Goal: Task Accomplishment & Management: Use online tool/utility

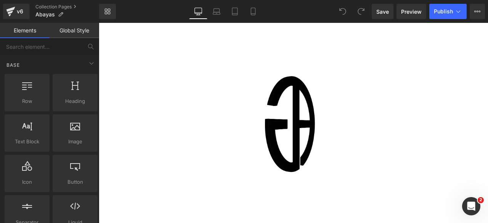
scroll to position [49, 0]
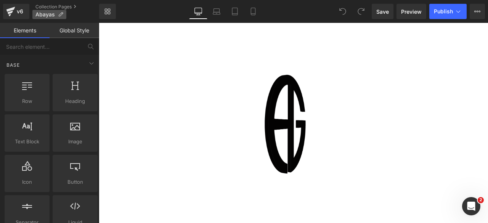
click at [60, 17] on p "Abayas" at bounding box center [49, 14] width 34 height 9
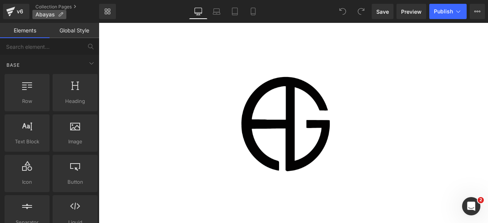
click at [62, 11] on p "Abayas" at bounding box center [49, 14] width 34 height 9
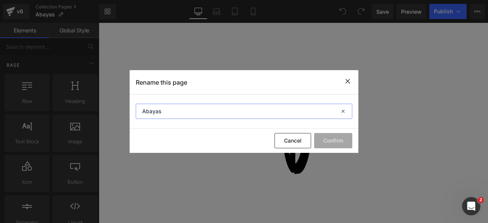
click at [150, 111] on input "Abayas" at bounding box center [244, 111] width 217 height 15
click at [293, 140] on button "Cancel" at bounding box center [293, 140] width 37 height 15
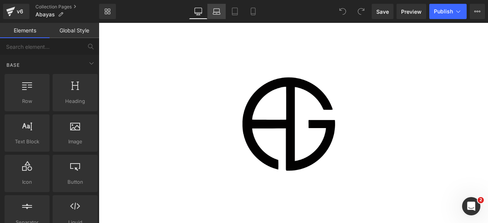
click at [217, 13] on icon at bounding box center [217, 12] width 8 height 8
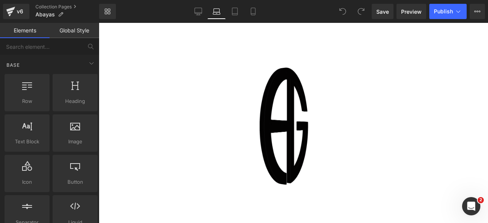
scroll to position [88, 0]
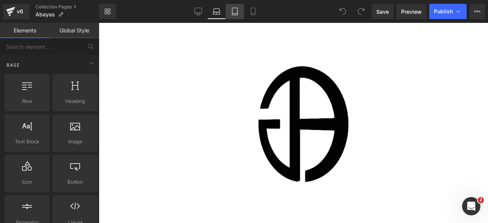
click at [234, 11] on icon at bounding box center [235, 12] width 8 height 8
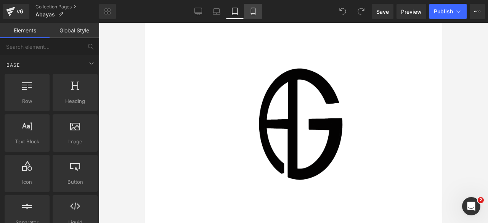
scroll to position [29, 0]
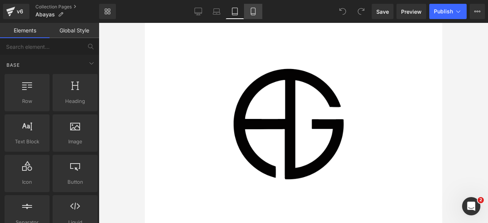
click at [250, 11] on icon at bounding box center [254, 12] width 8 height 8
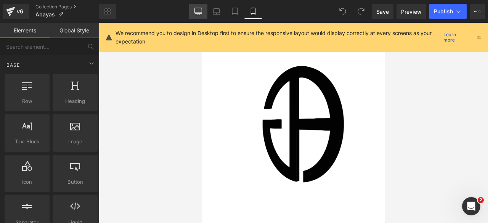
scroll to position [186, 0]
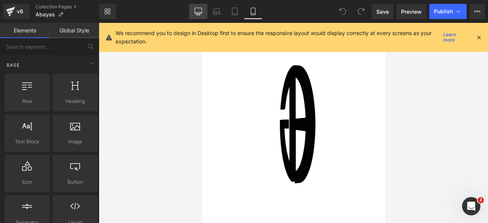
click at [200, 7] on link "Desktop" at bounding box center [198, 11] width 18 height 15
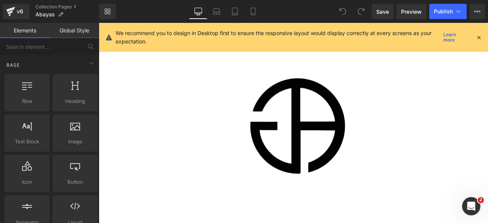
scroll to position [385, 0]
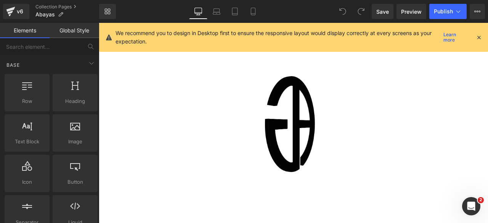
click at [480, 37] on icon at bounding box center [479, 37] width 7 height 7
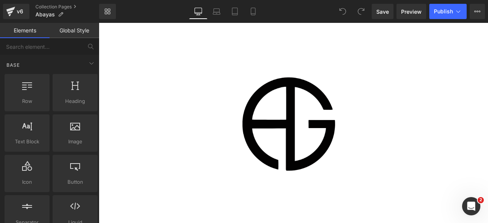
scroll to position [0, 0]
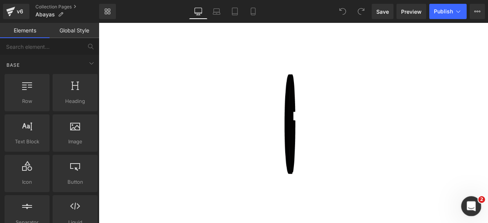
click at [470, 205] on icon "Open Intercom Messenger" at bounding box center [470, 205] width 13 height 13
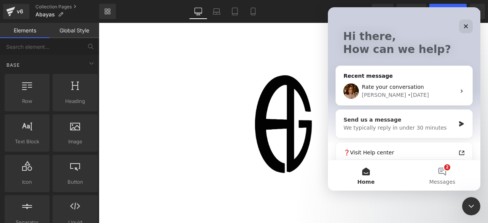
scroll to position [48, 0]
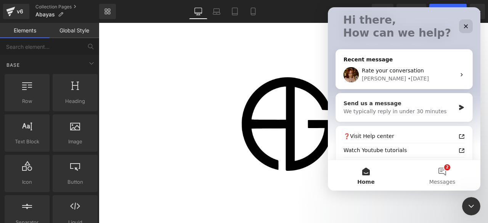
click at [393, 109] on div "We typically reply in under 30 minutes" at bounding box center [400, 112] width 112 height 8
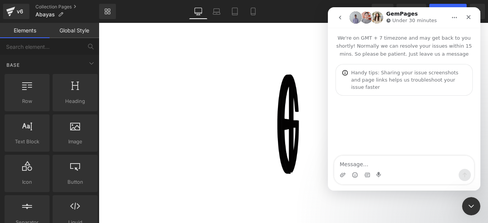
click at [361, 165] on textarea "Message…" at bounding box center [405, 162] width 140 height 13
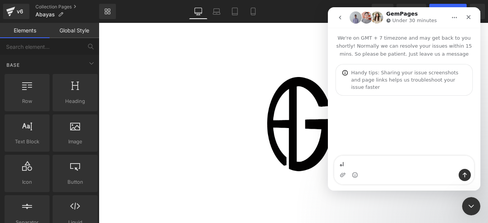
type textarea "ا"
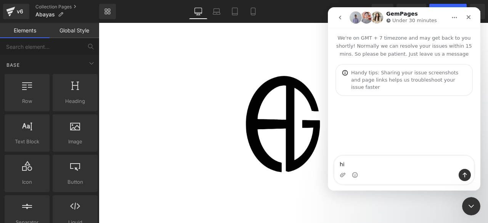
type textarea "hi"
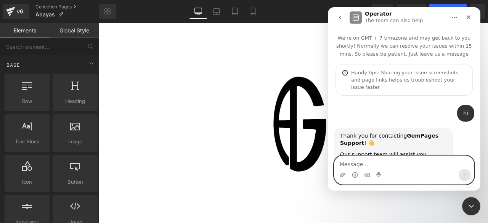
scroll to position [37, 0]
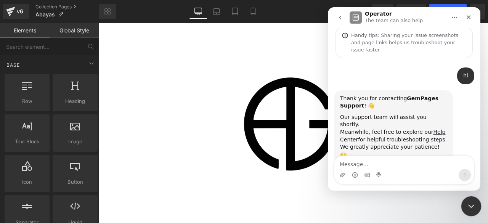
drag, startPoint x: 467, startPoint y: 203, endPoint x: 547, endPoint y: 199, distance: 80.3
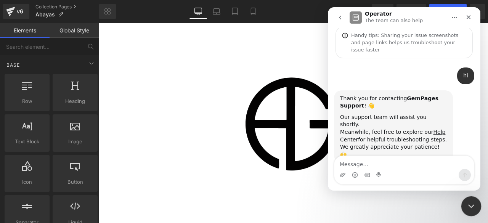
click at [467, 203] on icon "Close Intercom Messenger" at bounding box center [470, 205] width 9 height 9
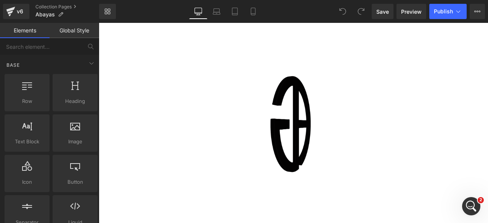
scroll to position [159, 0]
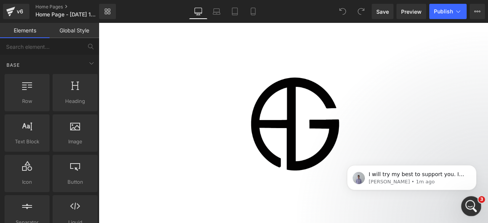
click at [469, 205] on icon "Open Intercom Messenger" at bounding box center [470, 205] width 13 height 13
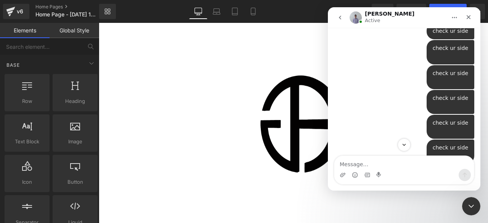
scroll to position [604, 0]
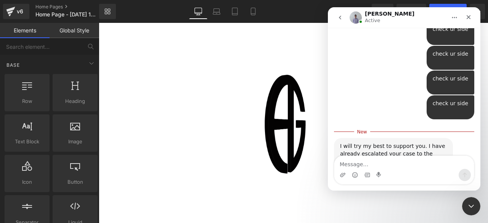
type textarea "Unfortunately, you are a bad editor and you have many problems."
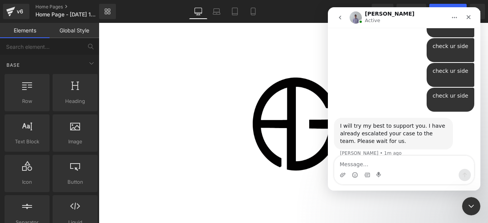
scroll to position [622, 0]
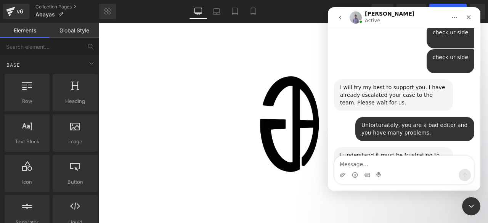
scroll to position [667, 0]
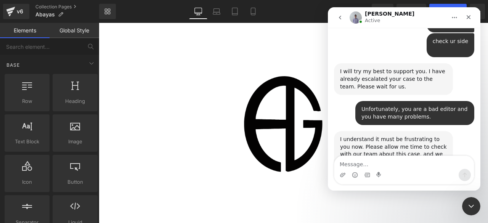
click at [391, 136] on div "I understand it must be frustrating to you now. Please allow me time to check w…" at bounding box center [393, 151] width 107 height 30
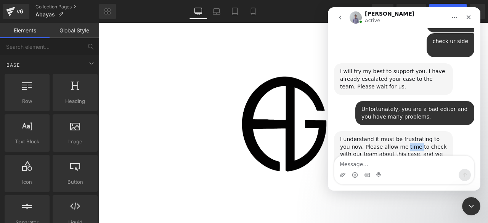
click at [391, 136] on div "I understand it must be frustrating to you now. Please allow me time to check w…" at bounding box center [393, 151] width 107 height 30
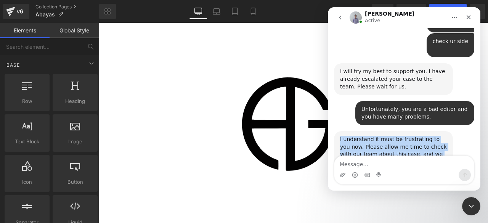
click at [391, 136] on div "I understand it must be frustrating to you now. Please allow me time to check w…" at bounding box center [393, 151] width 107 height 30
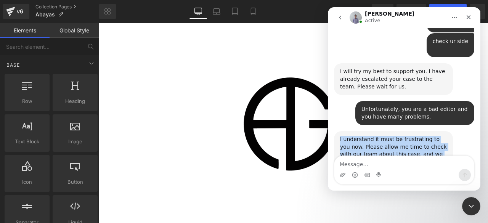
copy div "I understand it must be frustrating to you now. Please allow me time to check w…"
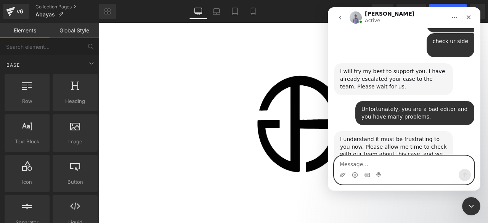
paste textarea "quickly"
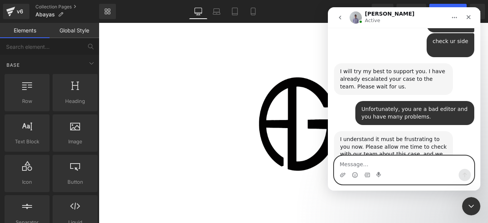
type textarea "quickly"
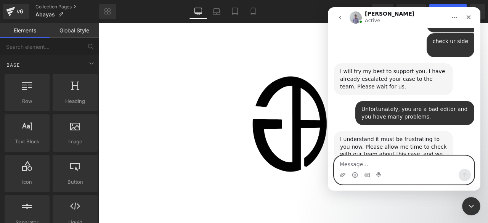
scroll to position [690, 0]
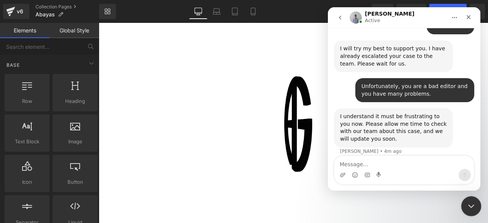
click at [469, 205] on icon "Close Intercom Messenger" at bounding box center [470, 205] width 5 height 3
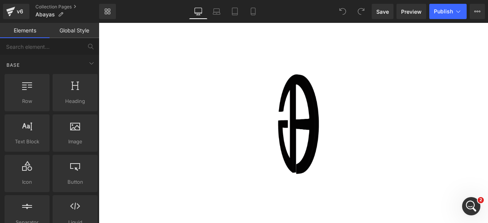
scroll to position [719, 0]
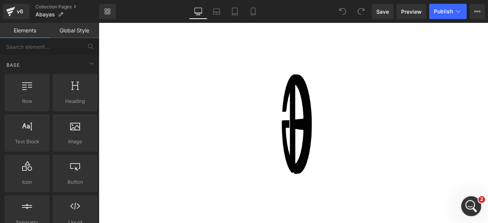
click at [461, 200] on div "Open Intercom Messenger" at bounding box center [470, 205] width 18 height 18
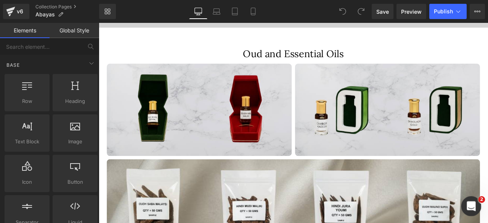
click at [472, 201] on icon "Open Intercom Messenger" at bounding box center [470, 205] width 13 height 13
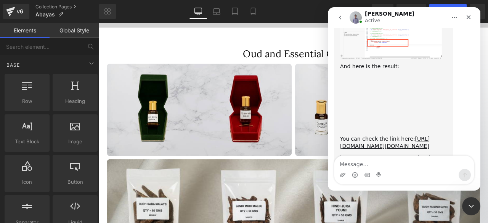
scroll to position [1234, 0]
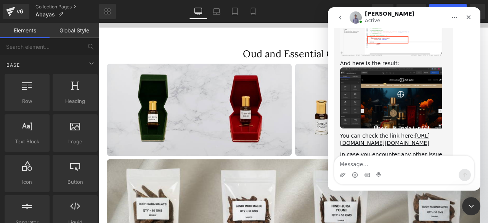
type textarea "What was the problem?"
click at [378, 132] on div "You can check the link here: https://app.gempages.net/editor?id=1759150076&type…" at bounding box center [393, 139] width 107 height 15
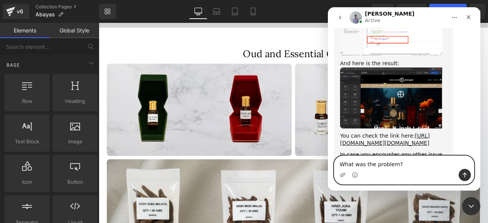
click at [411, 166] on textarea "What was the problem?" at bounding box center [405, 162] width 140 height 13
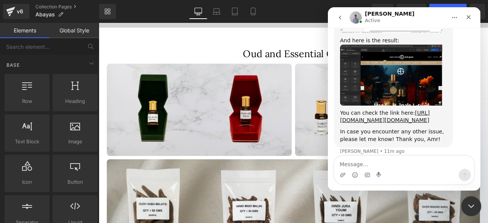
click at [472, 204] on icon "Close Intercom Messenger" at bounding box center [470, 205] width 5 height 3
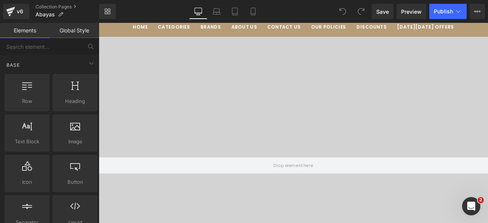
scroll to position [0, 0]
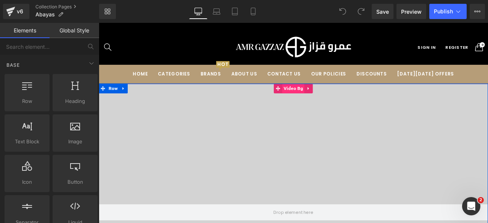
click at [325, 99] on span "Video Bg" at bounding box center [329, 100] width 26 height 11
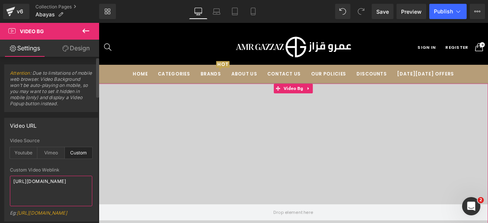
click at [32, 188] on textarea "https://cdn.shopify.com/videos/c/o/v/3d4889ffb6b247458e43f85b07026f1d.mp4" at bounding box center [51, 191] width 82 height 31
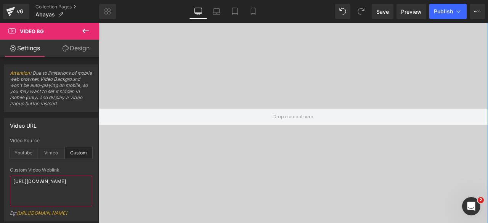
scroll to position [126, 0]
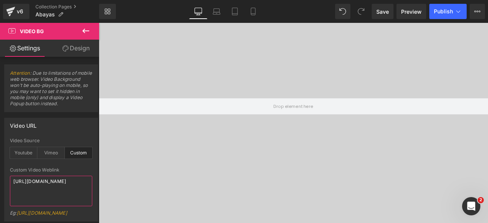
type textarea "https://cdn.shopify.com/videos/c/o/v/0d022267622946afa20b0cbcac3c5e84.mp4"
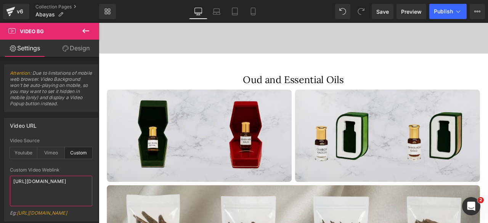
scroll to position [341, 0]
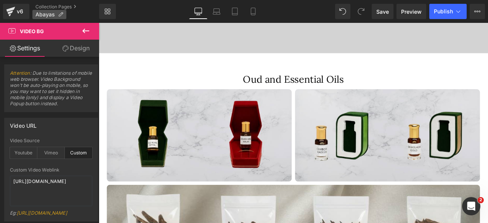
click at [59, 14] on icon at bounding box center [60, 14] width 5 height 5
click at [59, 13] on icon at bounding box center [60, 14] width 5 height 5
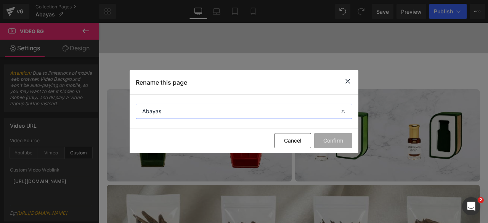
click at [156, 111] on input "Abayas" at bounding box center [244, 111] width 217 height 15
click at [346, 81] on icon at bounding box center [347, 82] width 9 height 10
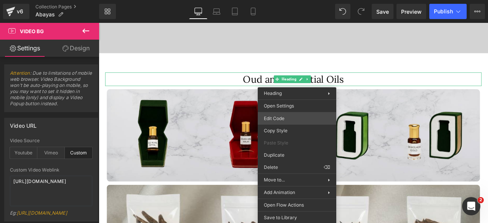
click at [277, 0] on div "Video Bg You are previewing how the will restyle your page. You can not edit El…" at bounding box center [244, 0] width 488 height 0
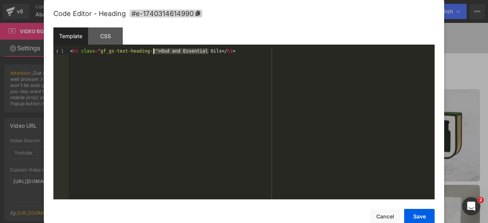
drag, startPoint x: 209, startPoint y: 52, endPoint x: 154, endPoint y: 51, distance: 55.3
click at [154, 51] on div "< h1 class = "gf_gs-text-heading-2" > Oud and Essential Oils </ h1 >" at bounding box center [252, 129] width 366 height 162
click at [415, 216] on button "Save" at bounding box center [419, 216] width 31 height 15
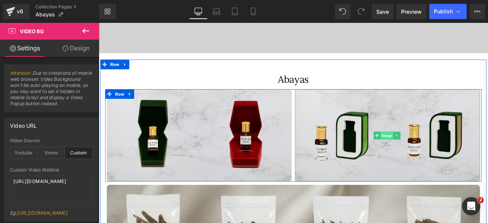
click at [437, 154] on span "Image" at bounding box center [441, 156] width 16 height 9
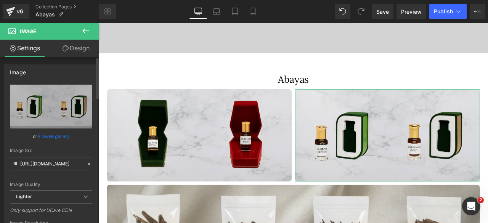
click at [55, 140] on link "Browse gallery" at bounding box center [53, 136] width 32 height 13
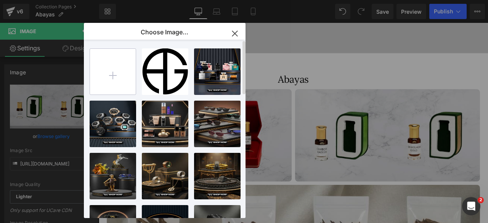
click at [121, 77] on input "file" at bounding box center [113, 72] width 46 height 46
click at [235, 30] on icon "button" at bounding box center [235, 33] width 12 height 12
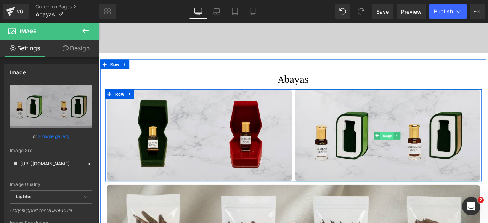
click at [436, 159] on span "Image" at bounding box center [441, 156] width 16 height 9
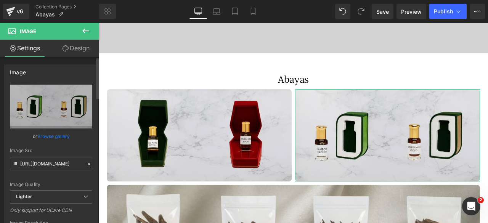
click at [52, 138] on link "Browse gallery" at bounding box center [53, 136] width 32 height 13
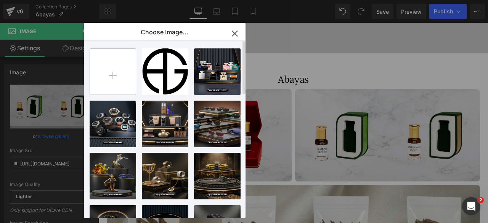
click at [109, 78] on input "file" at bounding box center [113, 72] width 46 height 46
type input "C:\fakepath\Artboard___450-removebg-preview.png"
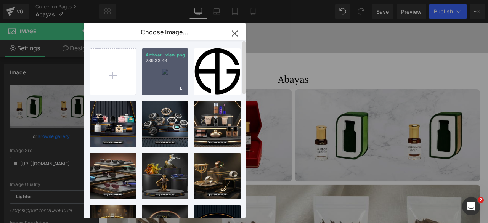
click at [164, 66] on div "Artboar...view.png 289.33 KB" at bounding box center [165, 71] width 47 height 47
type input "https://ucarecdn.com/33aa80f4-d3cd-4251-88b1-353ed2fe7970/-/format/auto/-/previ…"
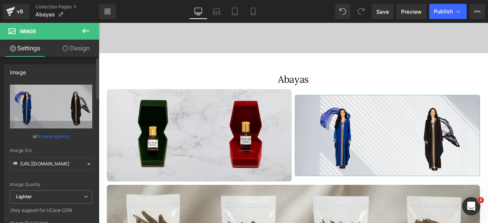
click at [59, 133] on link "Browse gallery" at bounding box center [53, 136] width 32 height 13
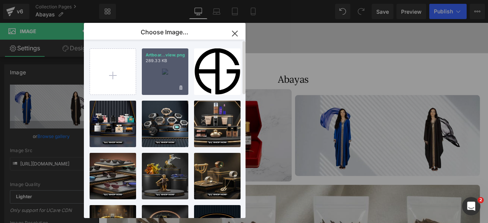
click at [168, 84] on div "Artboar...view.png 289.33 KB" at bounding box center [165, 71] width 47 height 47
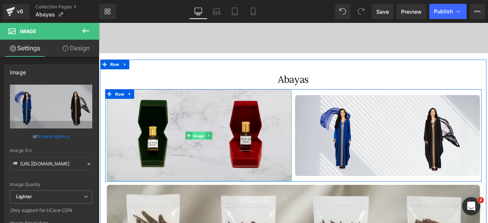
click at [213, 157] on span "Image" at bounding box center [218, 156] width 16 height 9
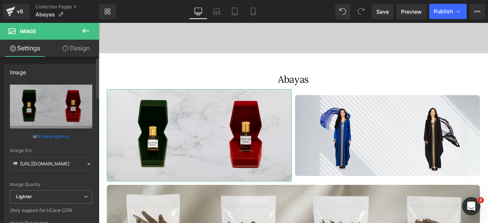
click at [50, 134] on link "Browse gallery" at bounding box center [53, 136] width 32 height 13
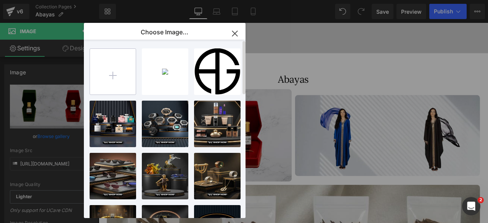
click at [116, 70] on input "file" at bounding box center [113, 72] width 46 height 46
type input "C:\fakepath\Artboard___449-removebg-preview.png"
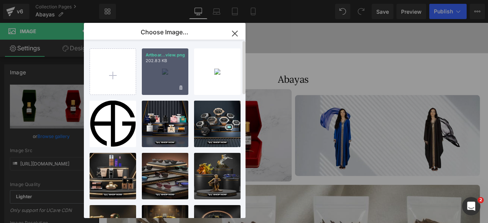
click at [169, 72] on div "Artboar...view.png 202.83 KB" at bounding box center [165, 71] width 47 height 47
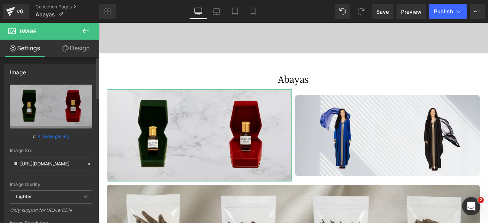
click at [47, 138] on link "Browse gallery" at bounding box center [53, 136] width 32 height 13
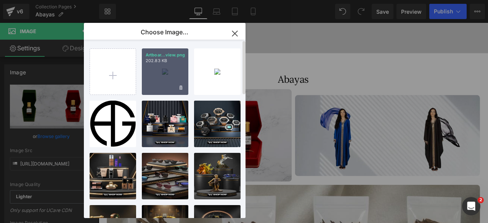
click at [166, 80] on div "Artboar...view.png 202.83 KB" at bounding box center [165, 71] width 47 height 47
type input "https://ucarecdn.com/0dd694a7-1f25-417e-9e78-b533f5aae860/-/format/auto/-/previ…"
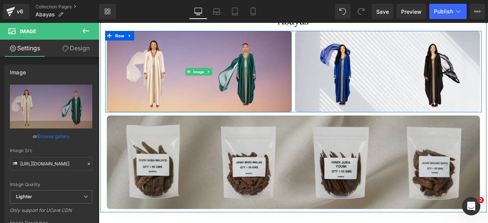
scroll to position [411, 0]
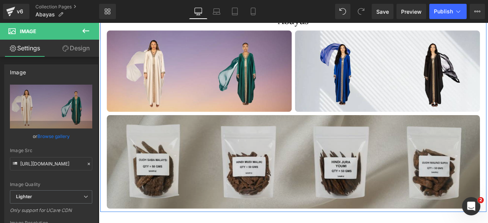
click at [304, 184] on img at bounding box center [329, 187] width 443 height 111
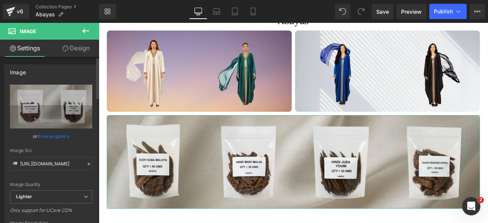
click at [56, 140] on link "Browse gallery" at bounding box center [53, 136] width 32 height 13
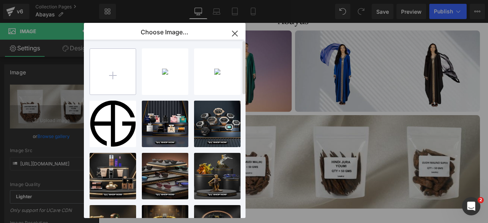
click at [120, 82] on input "file" at bounding box center [113, 72] width 46 height 46
type input "C:\fakepath\Artboard___447-removebg-preview.png"
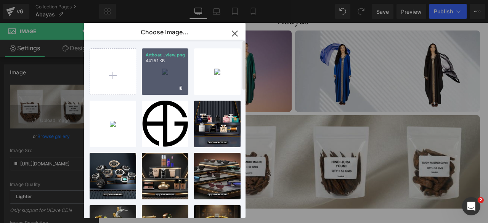
click at [164, 77] on div "Artboar...view.png 441.51 KB" at bounding box center [165, 71] width 47 height 47
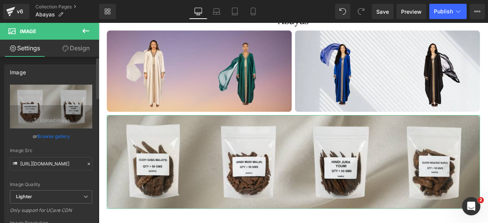
click at [48, 137] on link "Browse gallery" at bounding box center [53, 136] width 32 height 13
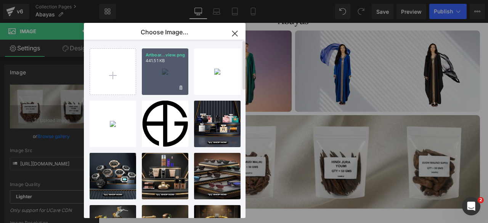
click at [160, 75] on div "Artboar...view.png 441.51 KB" at bounding box center [165, 71] width 47 height 47
type input "https://ucarecdn.com/52c521dc-bf96-45f9-971d-5a0482165a2f/-/format/auto/-/previ…"
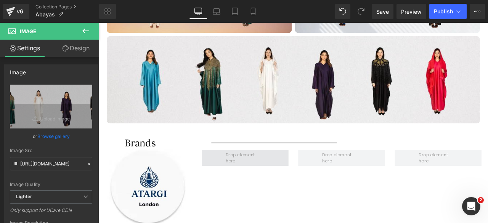
scroll to position [536, 0]
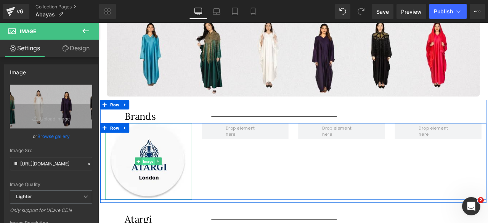
click at [158, 188] on span "Image" at bounding box center [158, 186] width 16 height 9
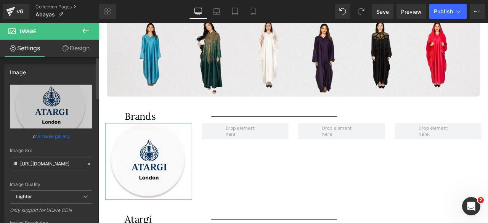
click at [45, 133] on link "Browse gallery" at bounding box center [53, 136] width 32 height 13
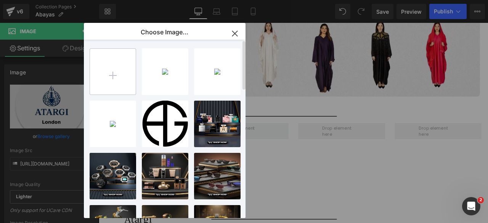
click at [110, 71] on input "file" at bounding box center [113, 72] width 46 height 46
type input "C:\fakepath\Artboard – 446.png"
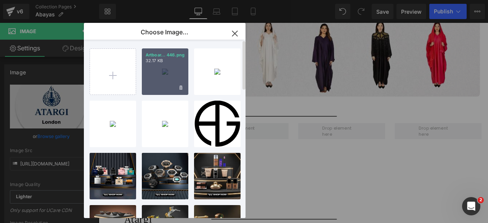
click at [161, 84] on div "Artboar... 446.png 32.17 KB" at bounding box center [165, 71] width 47 height 47
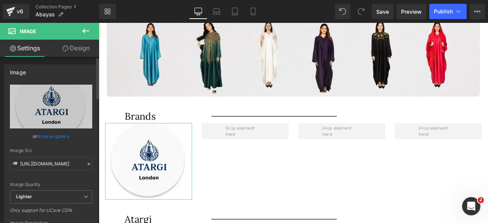
click at [46, 136] on link "Browse gallery" at bounding box center [53, 136] width 32 height 13
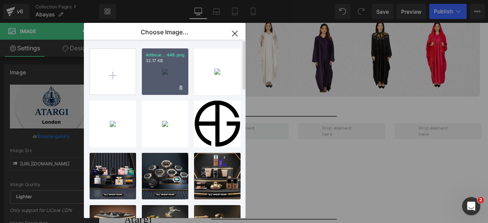
click at [159, 84] on div "Artboar... 446.png 32.17 KB" at bounding box center [165, 71] width 47 height 47
type input "[URL][DOMAIN_NAME]"
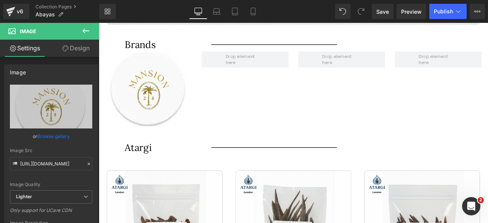
scroll to position [623, 0]
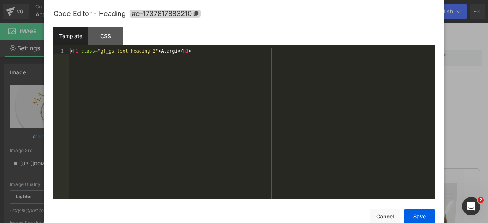
click at [148, 0] on div "Image You are previewing how the will restyle your page. You can not edit Eleme…" at bounding box center [244, 0] width 488 height 0
click at [161, 52] on div "< h1 class = "gf_gs-text-heading-2" > Atargi </ h1 >" at bounding box center [252, 129] width 366 height 162
click at [158, 53] on div "< h1 class = "gf_gs-text-heading-2" > Man </ h1 >" at bounding box center [252, 129] width 366 height 162
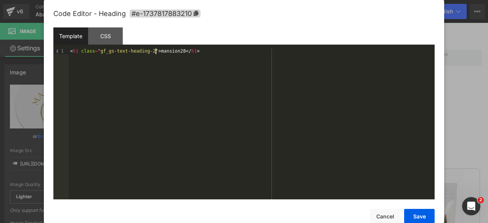
click at [157, 50] on div "< h1 class = "gf_gs-text-heading-2" > mansion28 </ h1 >" at bounding box center [252, 129] width 366 height 162
click at [416, 217] on button "Save" at bounding box center [419, 216] width 31 height 15
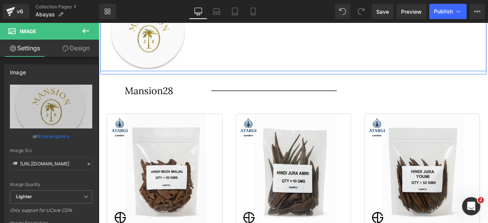
scroll to position [705, 0]
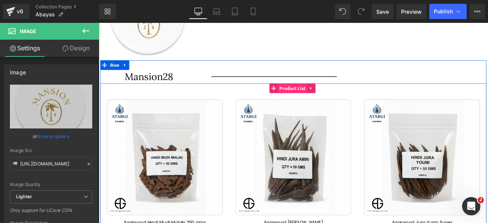
click at [323, 102] on span "Product List" at bounding box center [328, 100] width 35 height 11
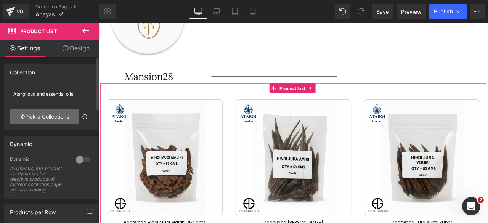
click at [45, 114] on link "Pick a Collections" at bounding box center [44, 116] width 69 height 15
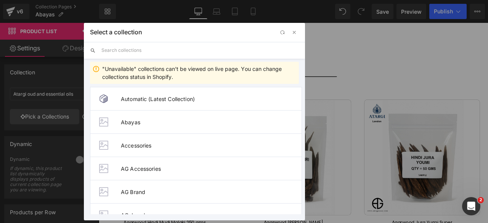
click at [121, 51] on input "text" at bounding box center [200, 50] width 198 height 17
paste input "mansion28"
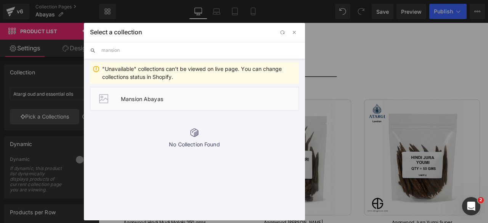
type input "mansion"
click at [169, 95] on li "Mansion Abayas" at bounding box center [194, 99] width 209 height 24
type input "Mansion Abayas"
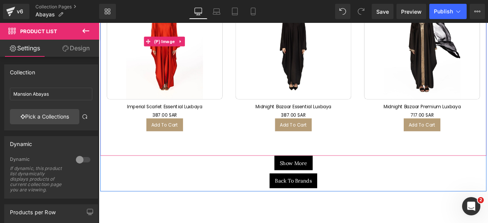
scroll to position [864, 0]
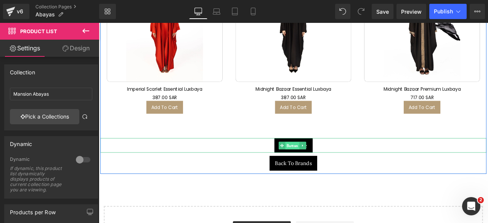
click at [326, 167] on span "Button" at bounding box center [328, 168] width 17 height 9
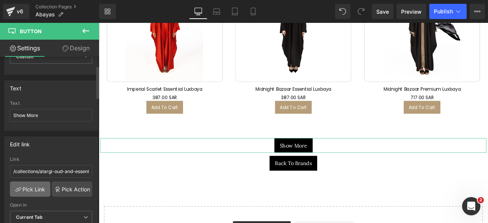
scroll to position [44, 0]
click at [34, 184] on link "Pick Link" at bounding box center [30, 188] width 40 height 15
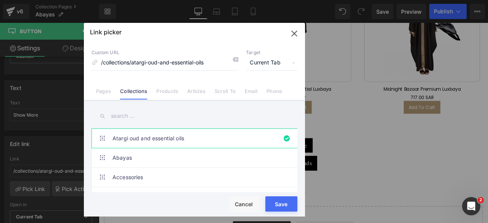
click at [125, 116] on input "text" at bounding box center [195, 116] width 206 height 17
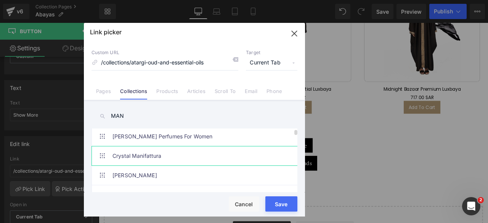
scroll to position [0, 0]
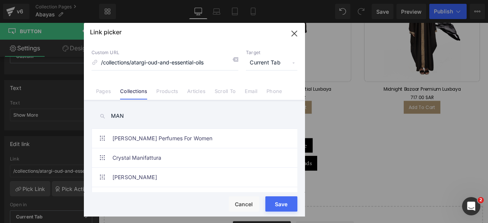
click at [141, 118] on input "MAN" at bounding box center [195, 116] width 206 height 17
paste input "mansion28"
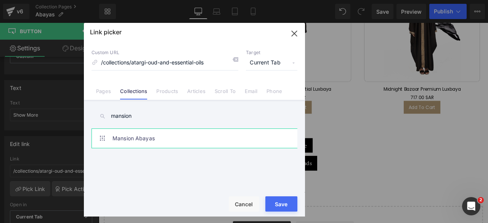
type input "mansion"
click at [133, 140] on link "Mansion Abayas" at bounding box center [197, 138] width 168 height 19
type input "/collections/mansion-abayas"
click at [276, 202] on button "Save" at bounding box center [282, 203] width 32 height 15
type input "/collections/mansion-abayas"
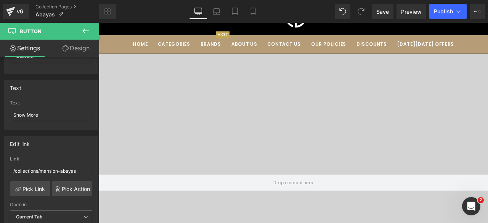
scroll to position [31, 0]
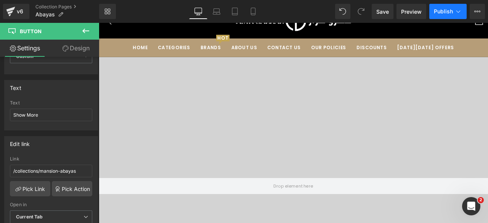
click at [446, 13] on span "Publish" at bounding box center [443, 11] width 19 height 6
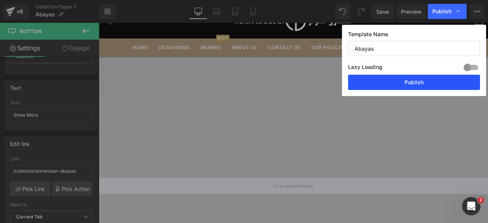
click at [409, 79] on button "Publish" at bounding box center [414, 82] width 132 height 15
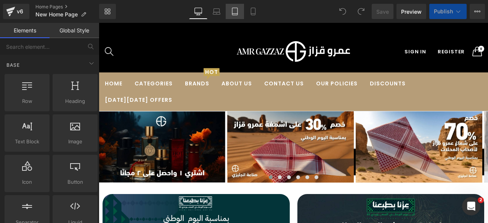
click at [233, 13] on icon at bounding box center [235, 12] width 8 height 8
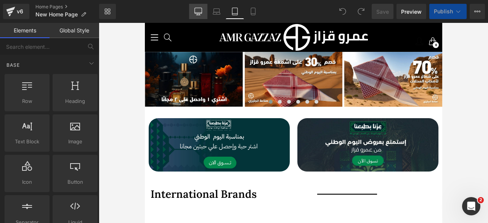
click at [200, 11] on icon at bounding box center [199, 12] width 8 height 8
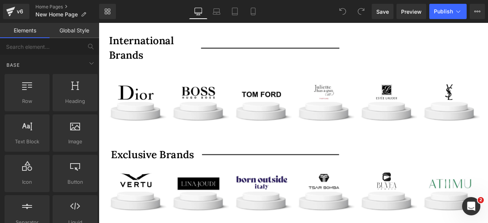
scroll to position [512, 0]
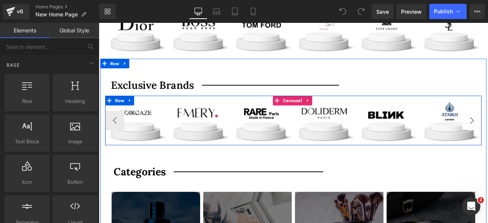
click at [328, 117] on span "Carousel" at bounding box center [329, 115] width 26 height 11
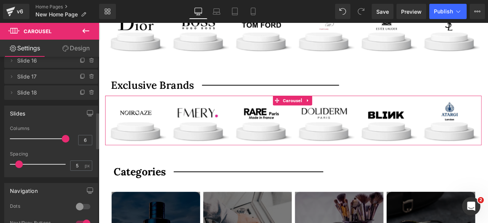
scroll to position [257, 0]
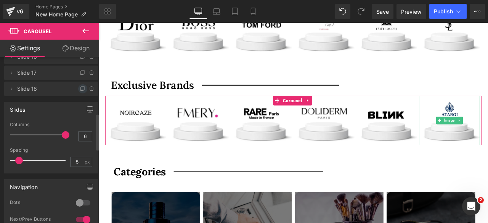
click at [80, 89] on icon at bounding box center [83, 89] width 6 height 6
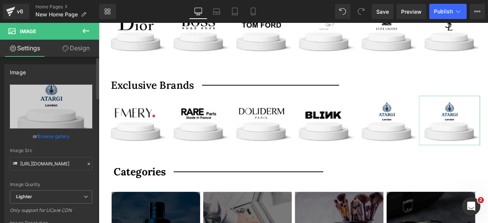
click at [47, 139] on link "Browse gallery" at bounding box center [53, 136] width 32 height 13
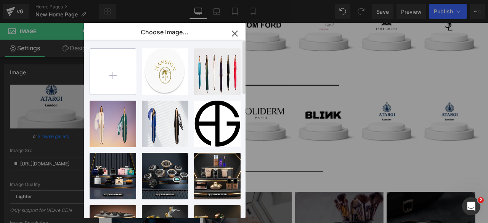
click at [115, 81] on input "file" at bounding box center [113, 72] width 46 height 46
type input "C:\fakepath\Artboard – 446.png"
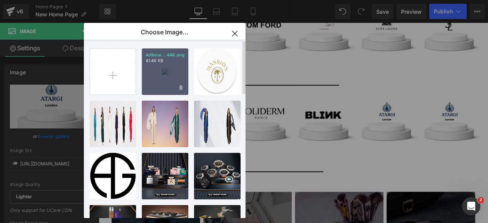
click at [165, 80] on div "Artboar... 446.png 41.46 KB" at bounding box center [165, 71] width 47 height 47
type input "https://ucarecdn.com/305d6184-5513-4c8a-86b2-c35507bc94cc/-/format/auto/-/previ…"
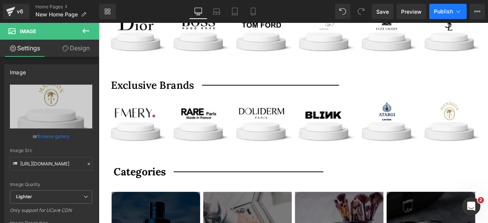
click at [441, 15] on button "Publish" at bounding box center [448, 11] width 37 height 15
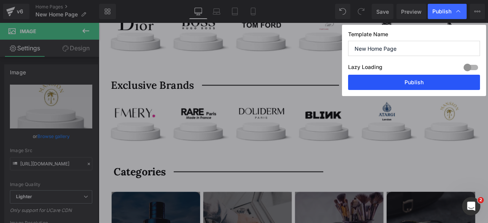
click at [398, 81] on button "Publish" at bounding box center [414, 82] width 132 height 15
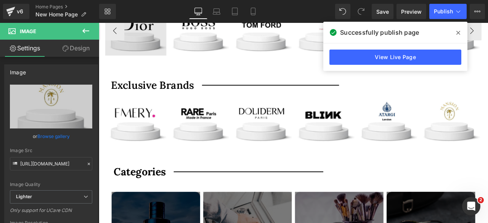
scroll to position [512, 0]
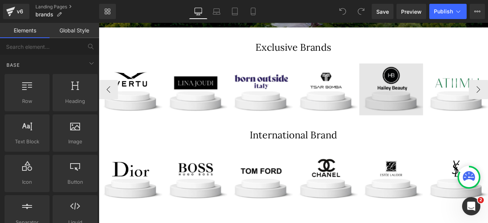
scroll to position [214, 0]
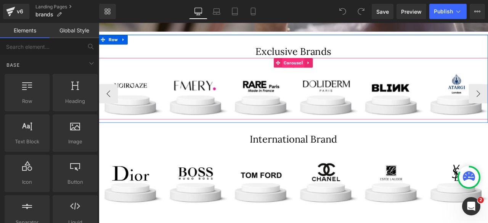
click at [326, 71] on span "Carousel" at bounding box center [329, 69] width 26 height 11
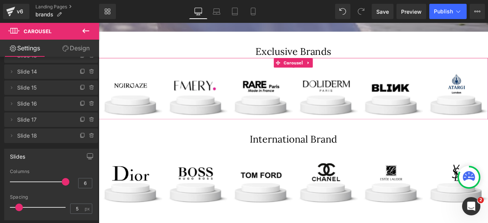
scroll to position [211, 0]
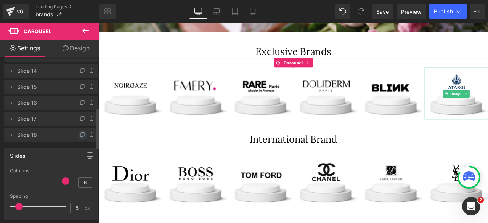
click at [81, 135] on icon at bounding box center [83, 135] width 6 height 6
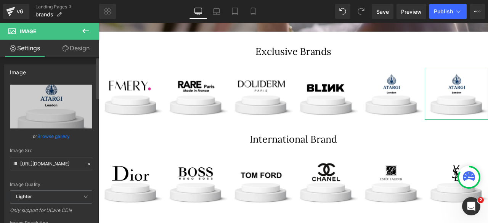
click at [50, 137] on link "Browse gallery" at bounding box center [53, 136] width 32 height 13
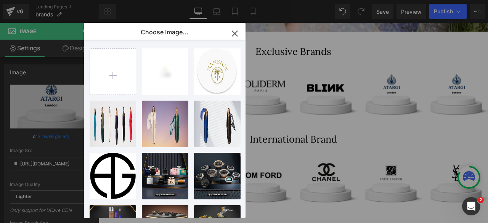
click at [116, 73] on input "file" at bounding box center [113, 72] width 46 height 46
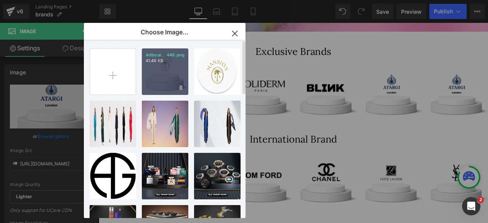
click at [165, 64] on p "41.46 KB" at bounding box center [165, 61] width 39 height 6
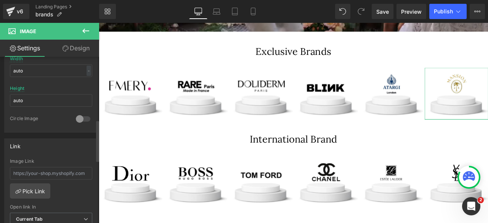
scroll to position [254, 0]
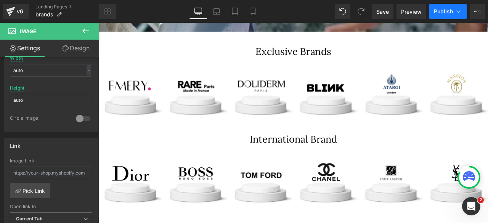
click at [441, 8] on span "Publish" at bounding box center [443, 11] width 19 height 6
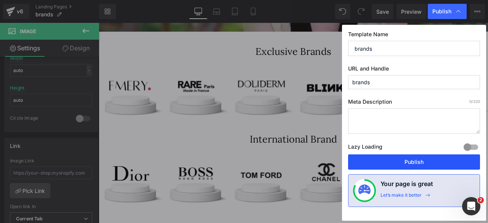
click at [395, 156] on button "Publish" at bounding box center [414, 162] width 132 height 15
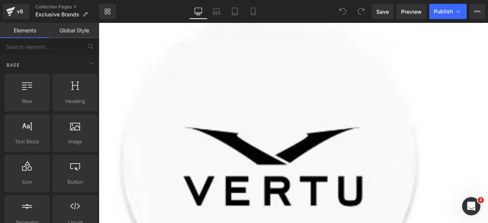
scroll to position [750, 0]
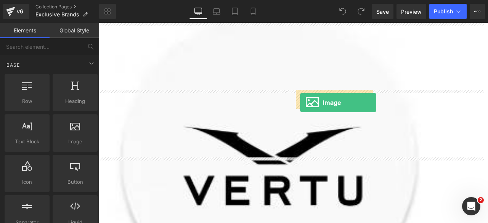
drag, startPoint x: 168, startPoint y: 158, endPoint x: 338, endPoint y: 118, distance: 174.0
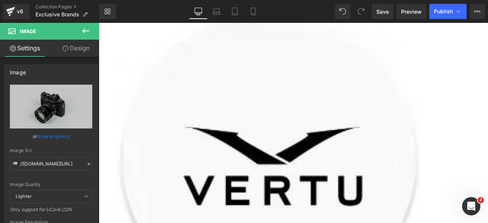
click at [86, 28] on icon at bounding box center [85, 30] width 9 height 9
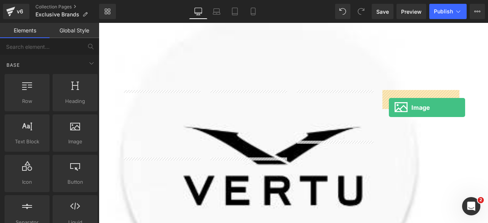
drag, startPoint x: 174, startPoint y: 160, endPoint x: 443, endPoint y: 124, distance: 271.8
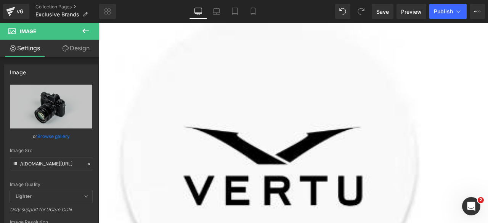
click at [99, 23] on span "Image" at bounding box center [99, 23] width 0 height 0
click at [49, 138] on link "Browse gallery" at bounding box center [53, 136] width 32 height 13
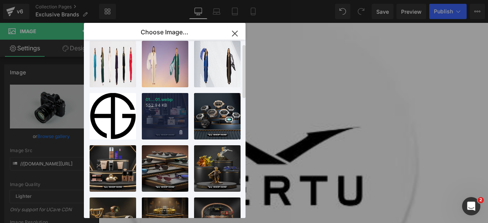
scroll to position [0, 0]
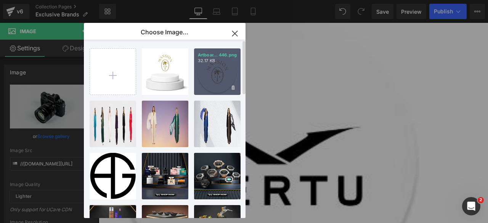
click at [212, 74] on div "Artboar... 446.png 32.17 KB" at bounding box center [217, 71] width 47 height 47
type input "[URL][DOMAIN_NAME]"
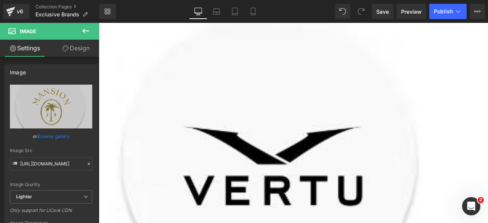
click at [99, 23] on span "Image" at bounding box center [99, 23] width 0 height 0
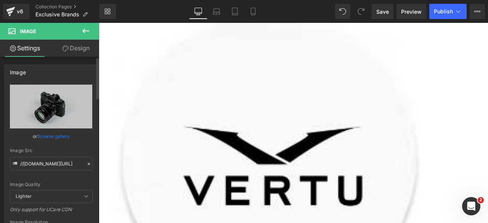
click at [53, 137] on link "Browse gallery" at bounding box center [53, 136] width 32 height 13
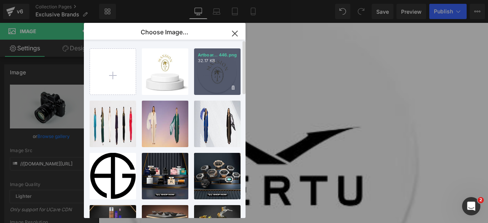
click at [227, 79] on div "Artboar... 446.png 32.17 KB" at bounding box center [217, 71] width 47 height 47
type input "[URL][DOMAIN_NAME]"
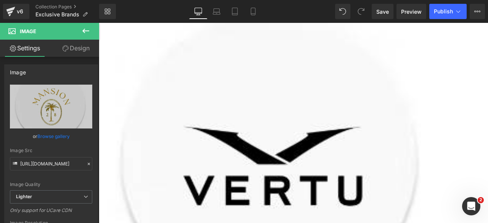
click at [99, 23] on span "Image" at bounding box center [99, 23] width 0 height 0
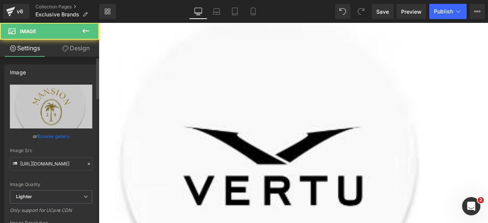
click at [50, 132] on link "Browse gallery" at bounding box center [53, 136] width 32 height 13
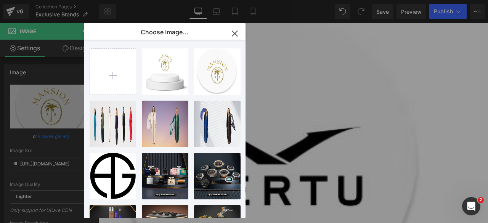
click at [237, 32] on icon "button" at bounding box center [235, 33] width 12 height 12
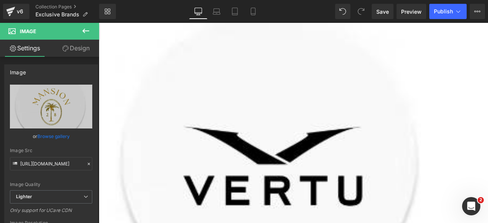
click at [99, 23] on span "Image" at bounding box center [99, 23] width 0 height 0
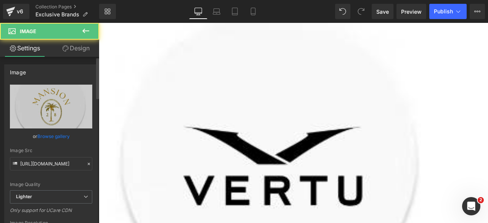
click at [52, 138] on link "Browse gallery" at bounding box center [53, 136] width 32 height 13
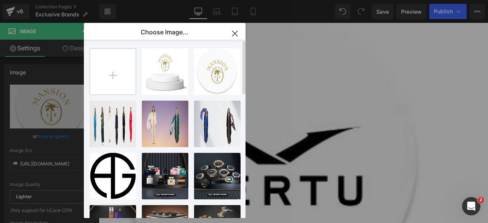
click at [125, 63] on input "file" at bounding box center [113, 72] width 46 height 46
type input "C:\fakepath\Artboard – 441.png"
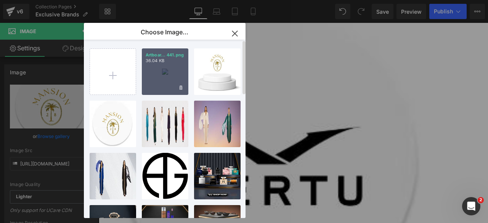
click at [167, 74] on div "Artboar... 441.png 36.04 KB" at bounding box center [165, 71] width 47 height 47
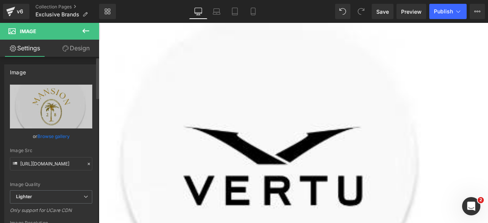
click at [44, 134] on link "Browse gallery" at bounding box center [53, 136] width 32 height 13
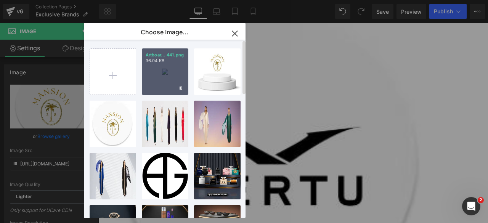
click at [165, 77] on div "Artboar... 441.png 36.04 KB" at bounding box center [165, 71] width 47 height 47
type input "[URL][DOMAIN_NAME]"
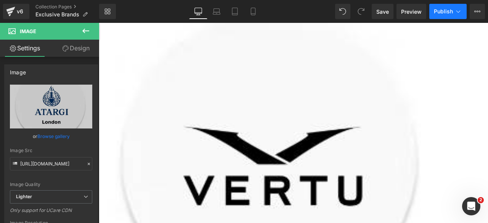
click at [448, 6] on button "Publish" at bounding box center [448, 11] width 37 height 15
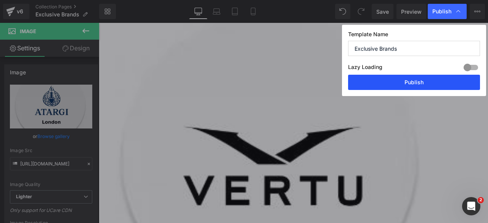
click at [409, 79] on button "Publish" at bounding box center [414, 82] width 132 height 15
